Goal: Find specific page/section: Find specific page/section

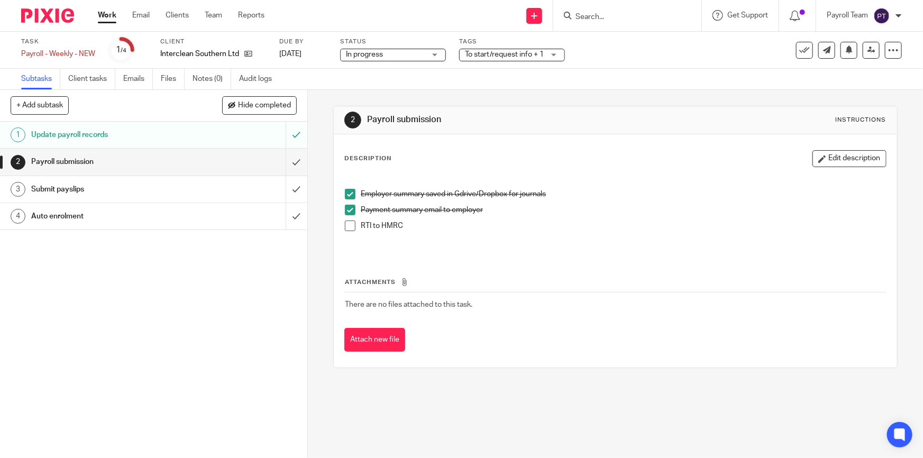
click at [346, 226] on span at bounding box center [350, 226] width 11 height 11
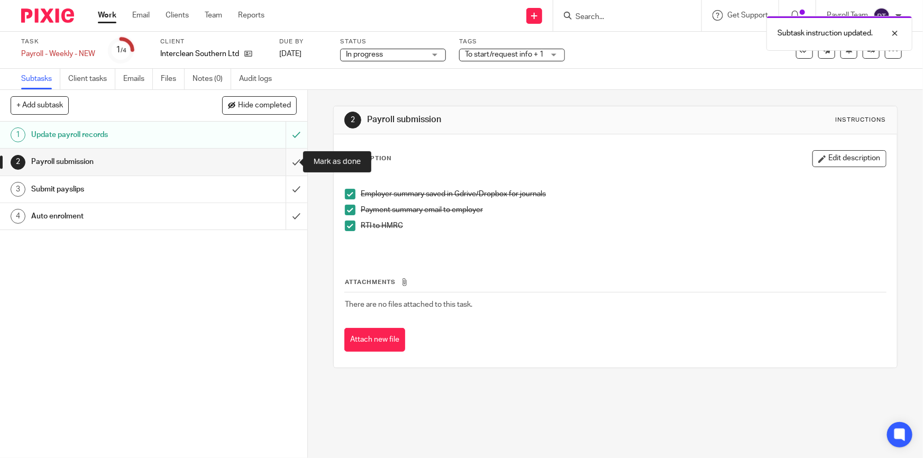
click at [288, 162] on input "submit" at bounding box center [153, 162] width 307 height 26
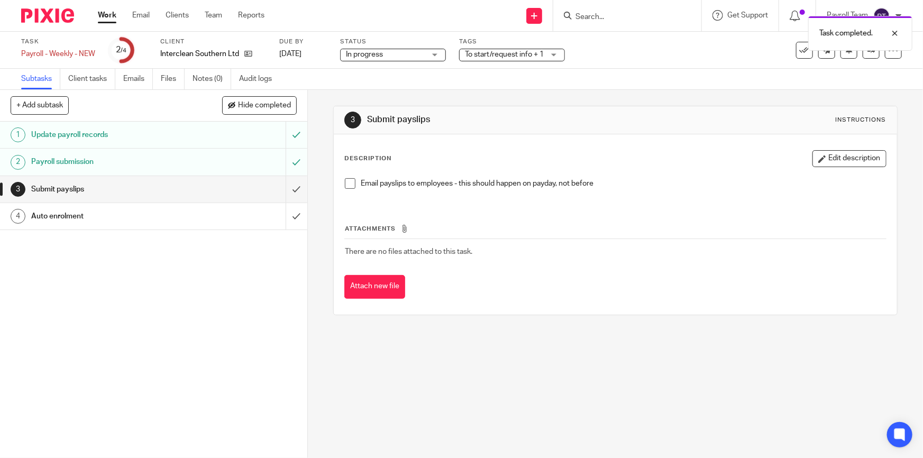
click at [346, 185] on span at bounding box center [350, 183] width 11 height 11
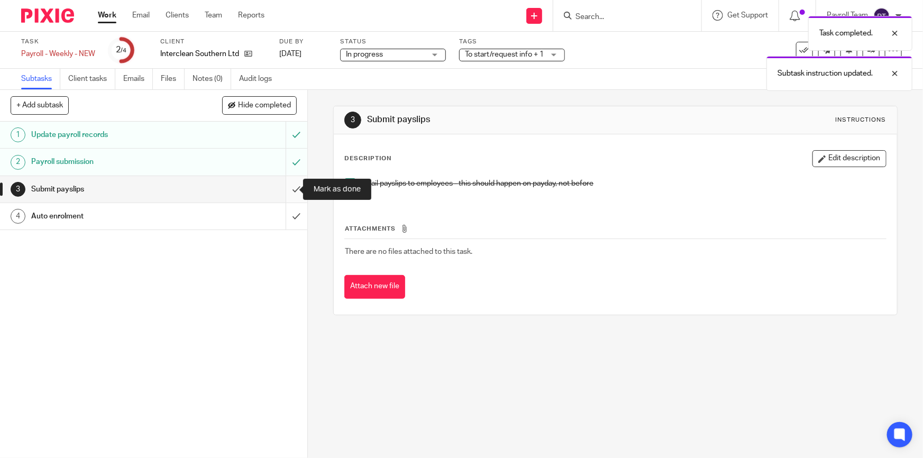
click at [285, 190] on input "submit" at bounding box center [153, 189] width 307 height 26
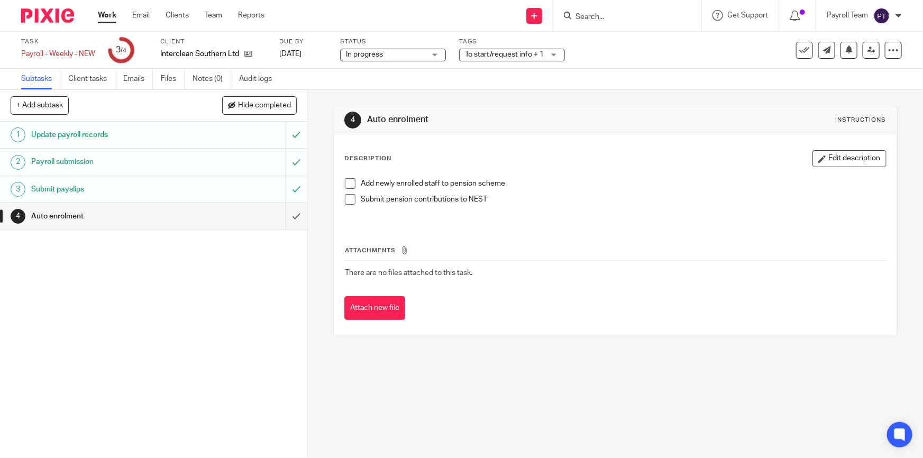
click at [590, 17] on input "Search" at bounding box center [621, 18] width 95 height 10
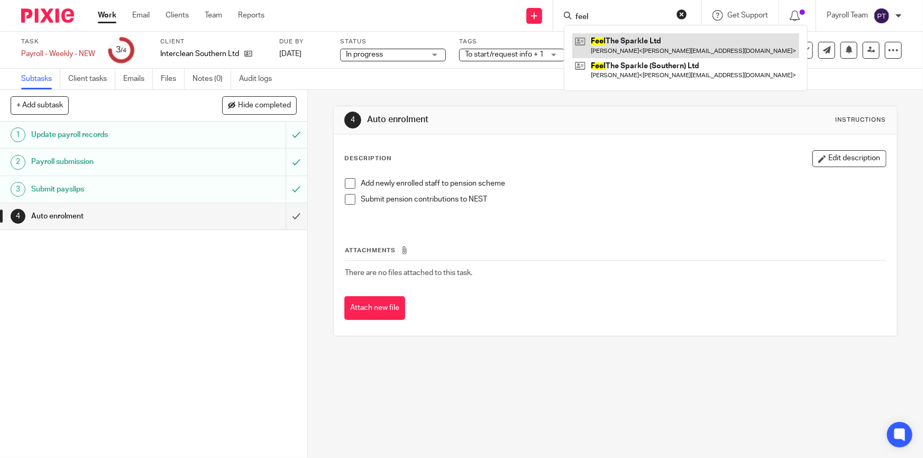
type input "feel"
click at [625, 42] on link at bounding box center [685, 45] width 227 height 24
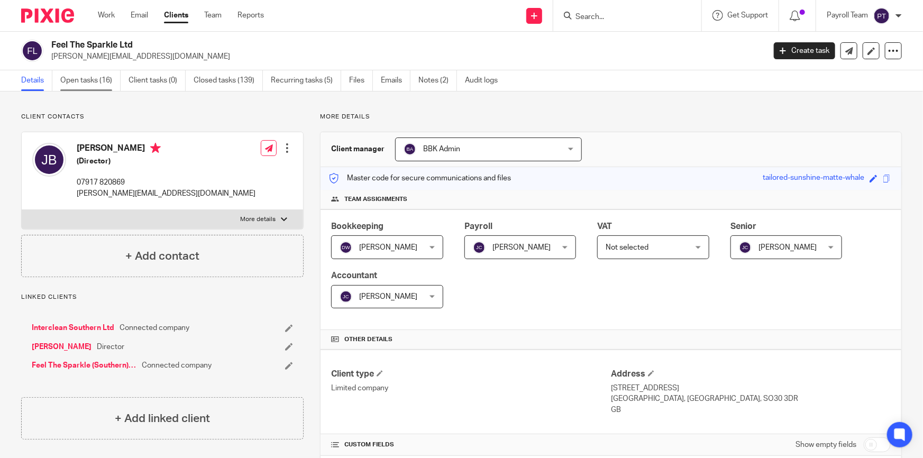
click at [94, 79] on link "Open tasks (16)" at bounding box center [90, 80] width 60 height 21
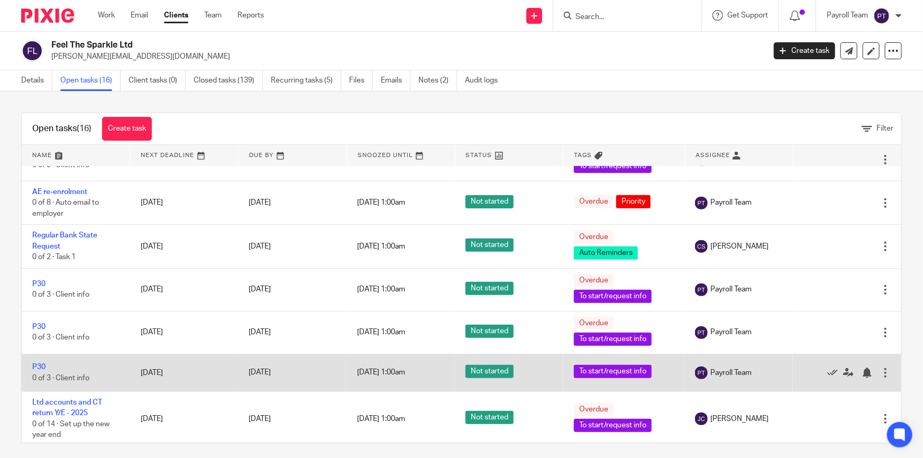
scroll to position [434, 0]
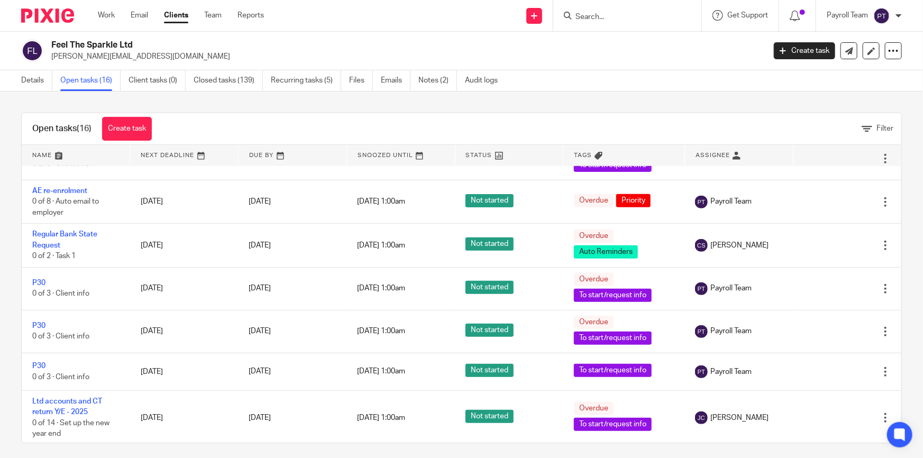
click at [606, 20] on input "Search" at bounding box center [621, 18] width 95 height 10
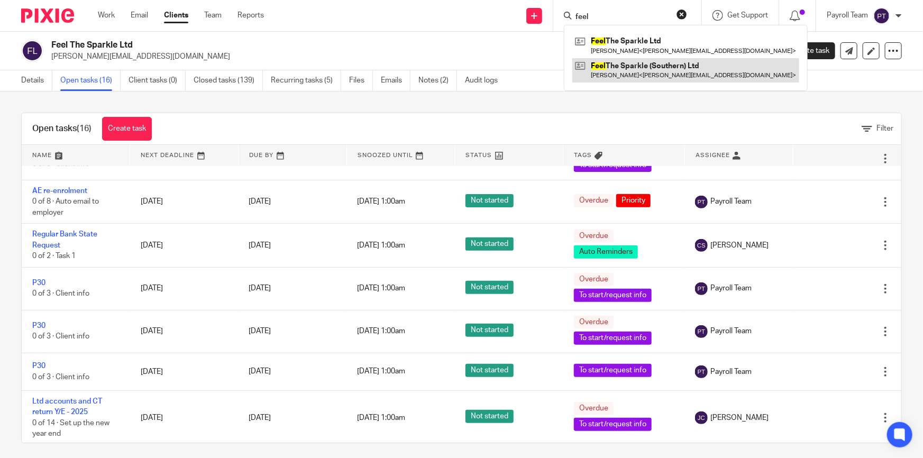
type input "feel"
click at [638, 67] on link at bounding box center [685, 70] width 227 height 24
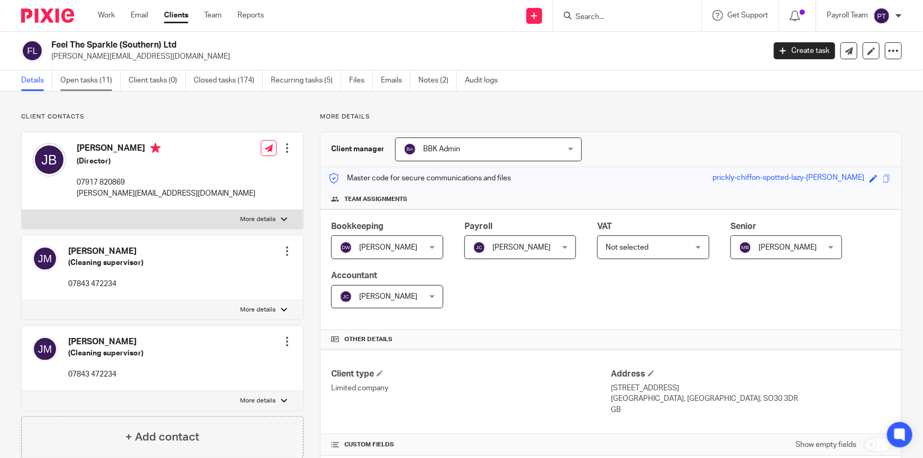
click at [90, 79] on link "Open tasks (11)" at bounding box center [90, 80] width 60 height 21
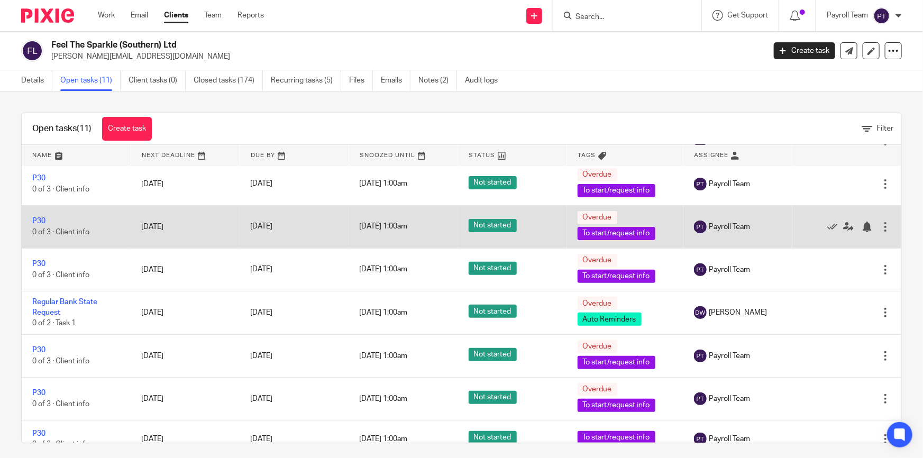
scroll to position [213, 0]
